Goal: Transaction & Acquisition: Purchase product/service

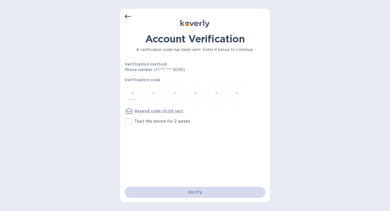
click at [137, 97] on div at bounding box center [133, 95] width 17 height 20
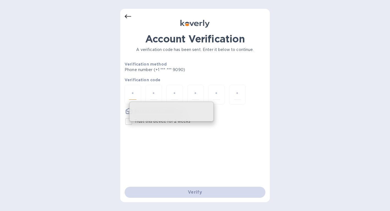
type input "6"
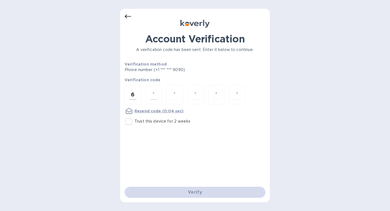
type input "9"
type input "6"
type input "7"
type input "9"
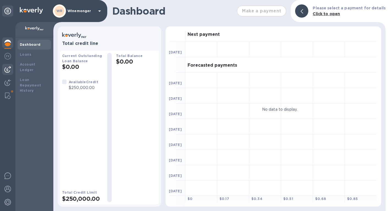
click at [8, 72] on img at bounding box center [7, 69] width 7 height 7
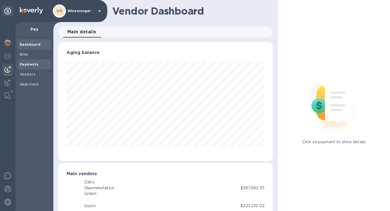
scroll to position [119, 215]
click at [29, 54] on span "Bills" at bounding box center [34, 55] width 29 height 6
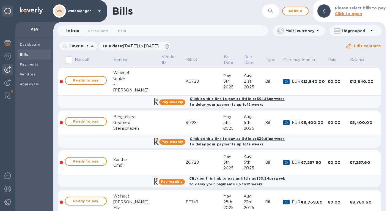
click at [273, 10] on icon "button" at bounding box center [270, 11] width 5 height 5
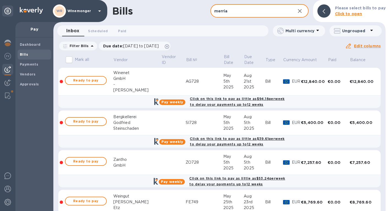
type input "merriam"
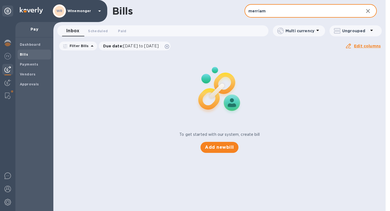
drag, startPoint x: 265, startPoint y: 12, endPoint x: 242, endPoint y: 10, distance: 23.5
click at [245, 10] on input "merriam" at bounding box center [302, 10] width 115 height 13
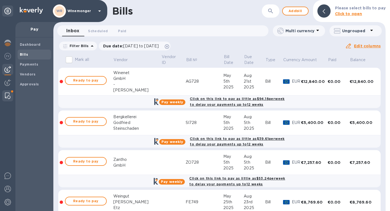
click at [5, 95] on img at bounding box center [8, 95] width 6 height 7
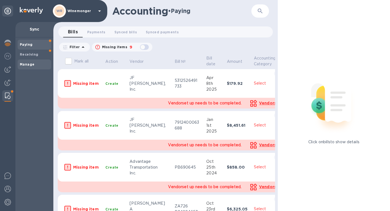
click at [28, 66] on b "Manage" at bounding box center [27, 64] width 15 height 4
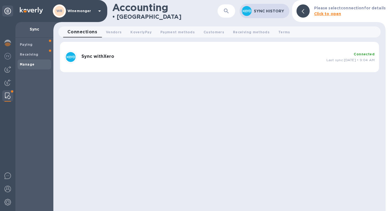
click at [91, 59] on div "Sync with Xero" at bounding box center [201, 57] width 245 height 11
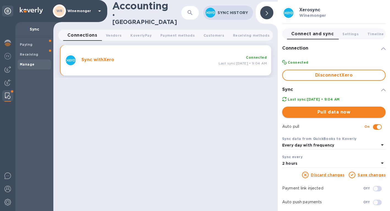
click at [312, 115] on span "Pull data now" at bounding box center [334, 112] width 95 height 7
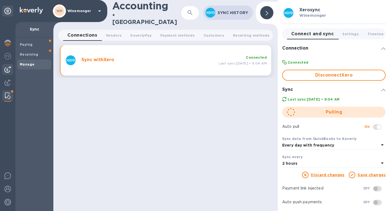
click at [8, 70] on img at bounding box center [7, 69] width 7 height 7
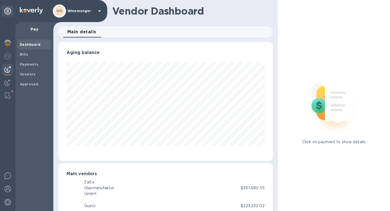
scroll to position [119, 215]
click at [8, 78] on div at bounding box center [7, 83] width 11 height 12
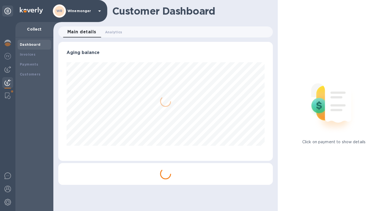
scroll to position [119, 215]
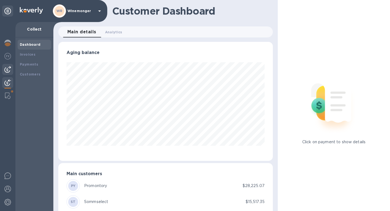
click at [7, 69] on img at bounding box center [7, 69] width 7 height 7
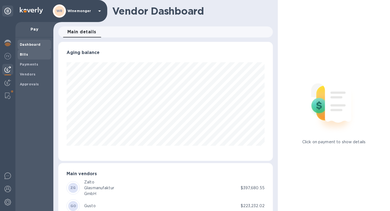
scroll to position [119, 215]
click at [22, 56] on b "Bills" at bounding box center [24, 54] width 8 height 4
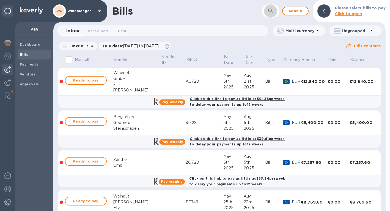
click at [274, 11] on icon "button" at bounding box center [271, 11] width 7 height 7
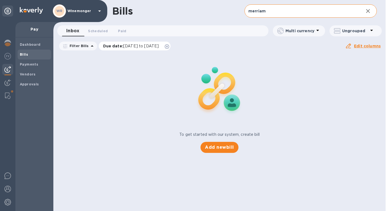
click at [169, 48] on icon at bounding box center [167, 46] width 4 height 4
click at [289, 12] on input "merriam" at bounding box center [302, 10] width 115 height 13
drag, startPoint x: 281, startPoint y: 12, endPoint x: 222, endPoint y: 1, distance: 59.9
click at [245, 4] on input "merriam" at bounding box center [302, 10] width 115 height 13
type input "merriam"
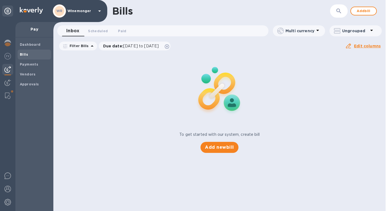
click at [26, 55] on b "Bills" at bounding box center [24, 54] width 8 height 4
click at [169, 47] on icon at bounding box center [167, 46] width 4 height 4
click at [337, 13] on icon "button" at bounding box center [339, 11] width 7 height 7
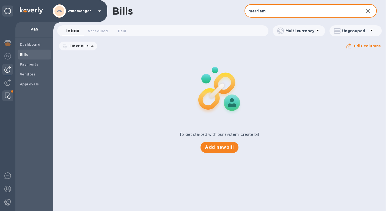
type input "merriam"
click at [9, 97] on img at bounding box center [8, 95] width 6 height 7
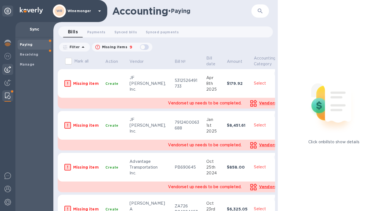
click at [6, 71] on img at bounding box center [7, 69] width 7 height 7
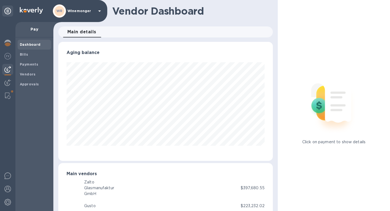
scroll to position [119, 215]
click at [26, 55] on b "Bills" at bounding box center [24, 54] width 8 height 4
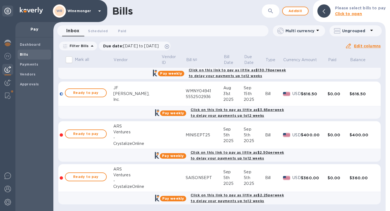
scroll to position [1484, 0]
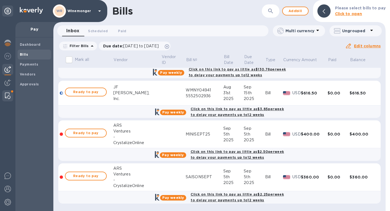
click at [9, 96] on img at bounding box center [8, 95] width 6 height 7
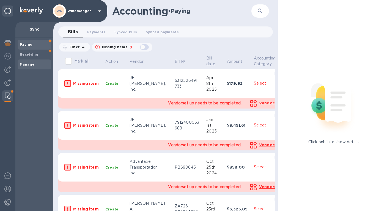
click at [29, 66] on b "Manage" at bounding box center [27, 64] width 15 height 4
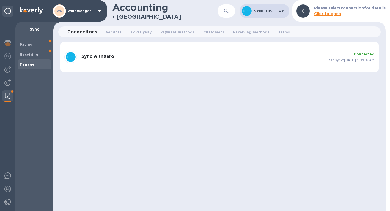
click at [122, 61] on div "Sync with Xero" at bounding box center [201, 57] width 245 height 11
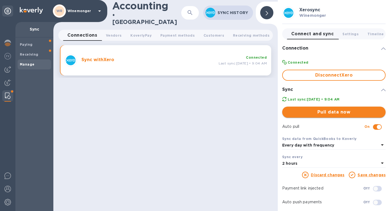
click at [304, 114] on span "Pull data now" at bounding box center [334, 112] width 95 height 7
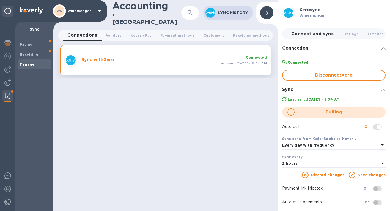
click at [383, 166] on icon at bounding box center [382, 163] width 7 height 7
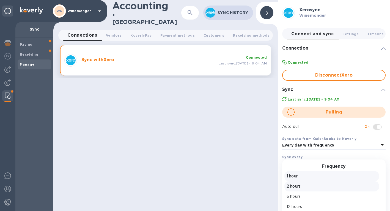
click at [291, 179] on p "1 hour" at bounding box center [332, 176] width 90 height 6
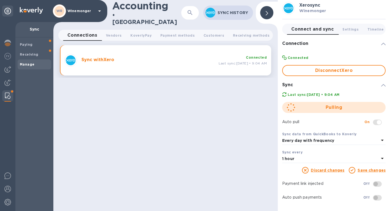
scroll to position [13, 0]
click at [7, 69] on img at bounding box center [7, 69] width 7 height 7
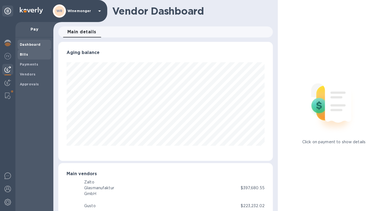
scroll to position [119, 215]
click at [23, 57] on span "Bills" at bounding box center [24, 55] width 8 height 6
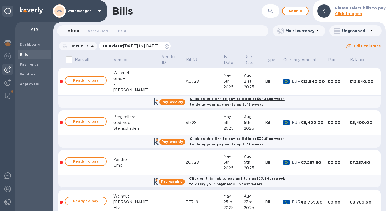
click at [169, 47] on icon at bounding box center [167, 46] width 4 height 4
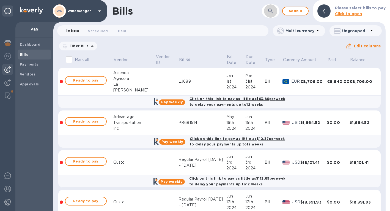
click at [273, 10] on icon "button" at bounding box center [271, 11] width 7 height 7
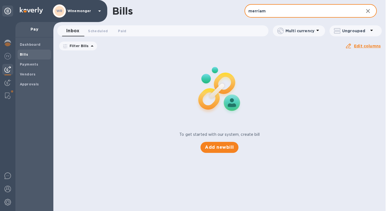
click at [280, 9] on input "merriam" at bounding box center [302, 10] width 115 height 13
drag, startPoint x: 280, startPoint y: 9, endPoint x: 227, endPoint y: 1, distance: 53.8
click at [245, 4] on input "merriam" at bounding box center [302, 10] width 115 height 13
type input "merriam"
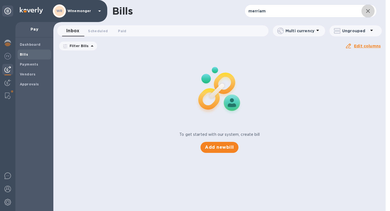
click at [371, 13] on icon "button" at bounding box center [368, 11] width 7 height 7
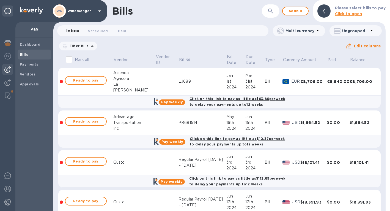
click at [28, 56] on span "Bills" at bounding box center [34, 55] width 29 height 6
click at [271, 12] on icon "button" at bounding box center [270, 11] width 5 height 5
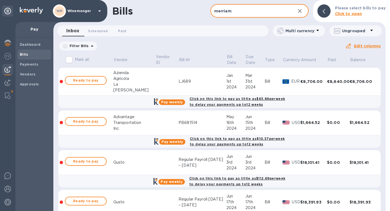
type input "merriam"
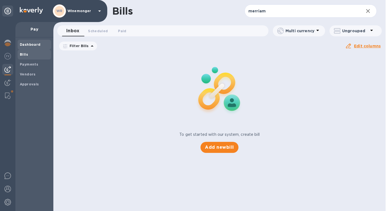
click at [27, 45] on b "Dashboard" at bounding box center [30, 44] width 21 height 4
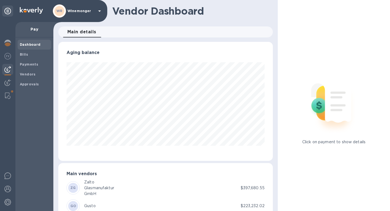
scroll to position [119, 215]
click at [26, 55] on b "Bills" at bounding box center [24, 54] width 8 height 4
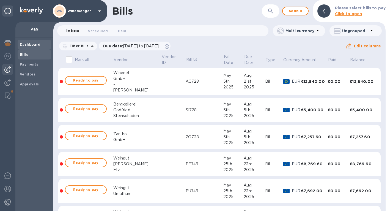
click at [28, 43] on b "Dashboard" at bounding box center [30, 44] width 21 height 4
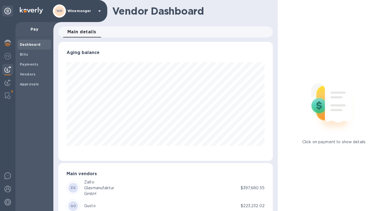
scroll to position [119, 215]
click at [30, 55] on span "Bills" at bounding box center [34, 55] width 29 height 6
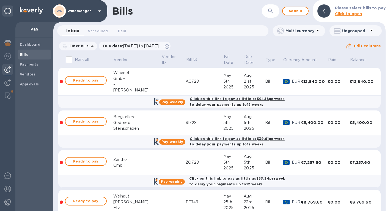
click at [348, 15] on b "Click to open" at bounding box center [348, 14] width 27 height 4
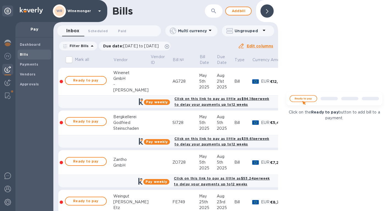
click at [269, 9] on div at bounding box center [267, 10] width 13 height 13
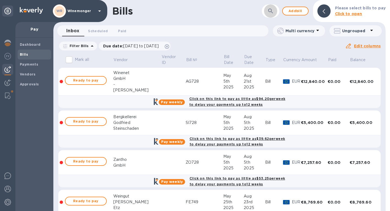
click at [271, 11] on icon "button" at bounding box center [271, 11] width 7 height 7
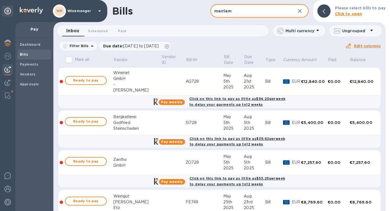
type input "merriam"
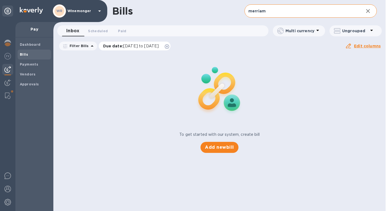
click at [169, 48] on icon at bounding box center [167, 46] width 4 height 4
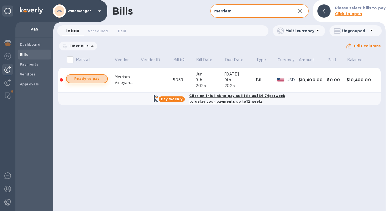
click at [104, 79] on button "Ready to pay" at bounding box center [87, 78] width 42 height 9
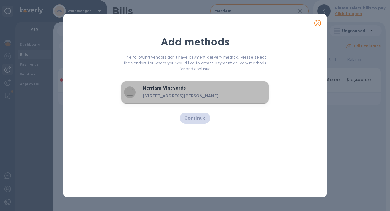
click at [129, 94] on input "decorative checkbox" at bounding box center [130, 92] width 12 height 12
checkbox input "true"
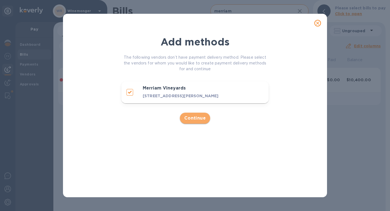
click at [195, 121] on span "Continue" at bounding box center [195, 118] width 22 height 7
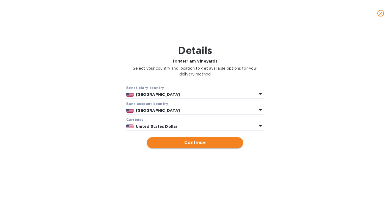
click at [195, 146] on span "Continue" at bounding box center [195, 142] width 88 height 7
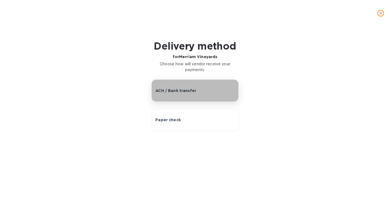
click at [179, 93] on p "ACH / Bank transfer" at bounding box center [176, 91] width 41 height 6
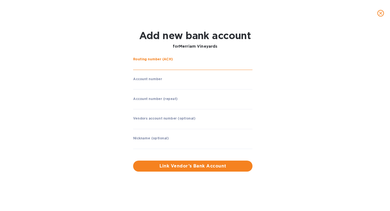
click at [158, 66] on input "string" at bounding box center [192, 66] width 119 height 8
click at [273, 46] on div "Add new bank account for Merriam Vineyards" at bounding box center [195, 40] width 251 height 28
drag, startPoint x: 175, startPoint y: 86, endPoint x: 183, endPoint y: 84, distance: 8.6
click at [175, 86] on input "string" at bounding box center [192, 85] width 119 height 8
click at [173, 90] on input "string" at bounding box center [192, 85] width 119 height 8
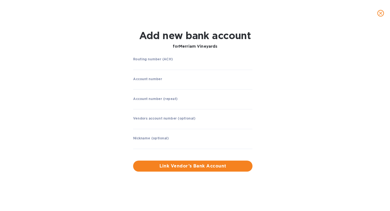
click at [293, 82] on div "Routing number (ACH) ​ Account number ​ Account number (repeat) ​ Vendors accou…" at bounding box center [195, 114] width 251 height 121
click at [196, 86] on input "string" at bounding box center [192, 85] width 119 height 8
click at [283, 83] on div "Routing number (ACH) ​ Account number ​ Account number (repeat) ​ Vendors accou…" at bounding box center [195, 114] width 251 height 121
click at [241, 67] on input "string" at bounding box center [192, 66] width 119 height 8
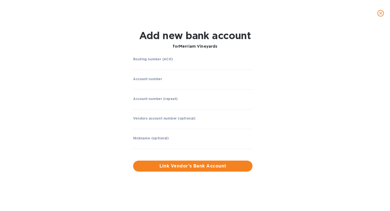
click at [278, 84] on div "Routing number (ACH) ​ Account number ​ Account number (repeat) ​ Vendors accou…" at bounding box center [195, 114] width 251 height 121
click at [312, 77] on div "Routing number (ACH) ​ Account number ​ Account number (repeat) ​ Vendors accou…" at bounding box center [195, 114] width 251 height 121
click at [174, 89] on input "string" at bounding box center [192, 85] width 119 height 8
type input "0953178315"
click at [319, 96] on div "Routing number (ACH) ​ Account number ​ Account number (repeat) ​ Vendors accou…" at bounding box center [195, 114] width 251 height 121
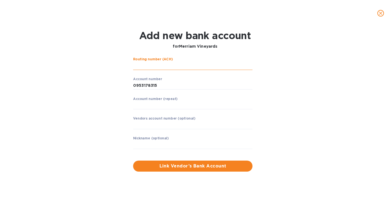
click at [151, 67] on input "string" at bounding box center [192, 66] width 119 height 8
click at [148, 67] on input "string" at bounding box center [192, 66] width 119 height 8
click at [179, 66] on input "string" at bounding box center [192, 66] width 119 height 8
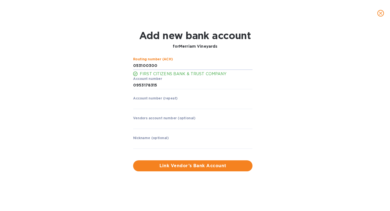
type input "053100300"
click at [83, 74] on div "Routing number (ACH) FIRST CITIZENS BANK & TRUST COMPANY Account number ​ Accou…" at bounding box center [195, 114] width 251 height 121
click at [148, 109] on input "string" at bounding box center [192, 105] width 119 height 8
click at [170, 104] on input "string" at bounding box center [192, 105] width 119 height 8
click at [151, 107] on input "string" at bounding box center [192, 105] width 119 height 8
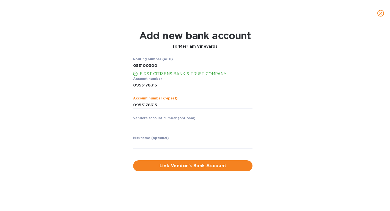
type input "0953178315"
click at [103, 130] on div "Routing number (ACH) FIRST CITIZENS BANK & TRUST COMPANY Account number ​ Accou…" at bounding box center [195, 114] width 251 height 121
click at [138, 128] on input "text" at bounding box center [192, 125] width 119 height 8
click at [112, 157] on div "Routing number (ACH) FIRST CITIZENS BANK & TRUST COMPANY Account number ​ Accou…" at bounding box center [195, 114] width 251 height 121
click at [142, 148] on input "text" at bounding box center [192, 144] width 119 height 8
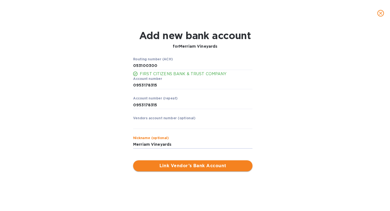
type input "Merriam Vineyards"
click at [199, 168] on span "Link Vendor’s Bank Account" at bounding box center [193, 165] width 111 height 7
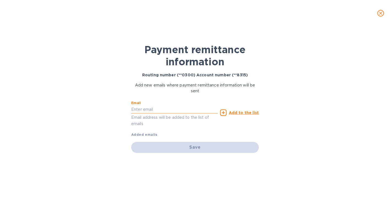
click at [164, 114] on input "text" at bounding box center [174, 109] width 87 height 8
paste input "[EMAIL_ADDRESS][PERSON_NAME][DOMAIN_NAME]"
type input "[EMAIL_ADDRESS][PERSON_NAME][DOMAIN_NAME]"
click at [93, 109] on div "Payment remittance information Routing number (**0300) Account number (**8315) …" at bounding box center [195, 118] width 390 height 184
click at [238, 115] on u "Add to the list" at bounding box center [244, 112] width 30 height 4
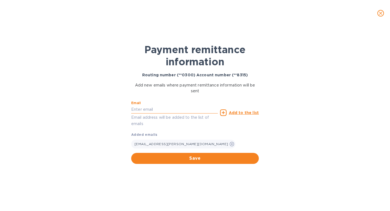
click at [172, 114] on input "text" at bounding box center [174, 109] width 87 height 8
type input "[EMAIL_ADDRESS][DOMAIN_NAME]"
click at [238, 115] on u "Add to the list" at bounding box center [244, 112] width 30 height 4
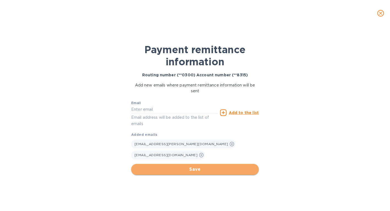
click at [222, 166] on span "Save" at bounding box center [195, 169] width 119 height 7
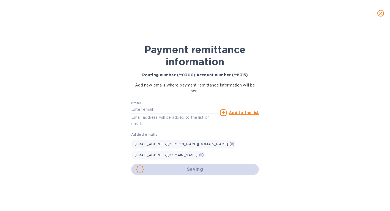
checkbox input "true"
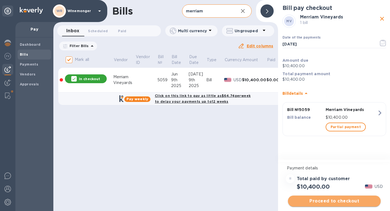
click at [341, 203] on span "Proceed to checkout" at bounding box center [335, 201] width 84 height 7
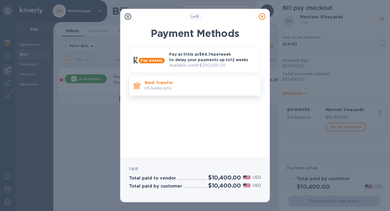
click at [177, 89] on p "US banks only." at bounding box center [201, 88] width 112 height 6
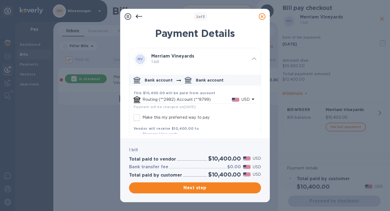
click at [139, 122] on input "Make this my preferred way to pay" at bounding box center [137, 118] width 12 height 12
checkbox input "true"
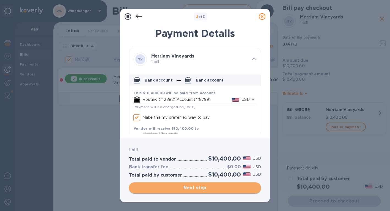
click at [197, 189] on span "Next step" at bounding box center [195, 187] width 123 height 7
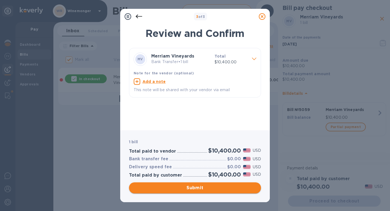
click at [195, 190] on span "Submit" at bounding box center [195, 187] width 123 height 7
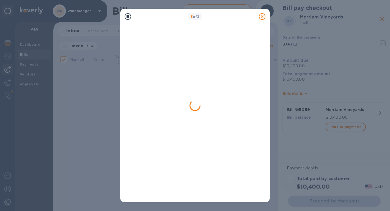
checkbox input "false"
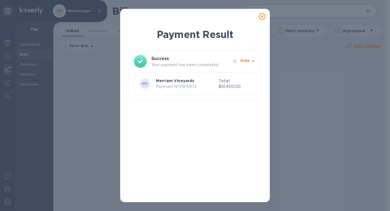
click at [262, 16] on icon at bounding box center [262, 16] width 7 height 7
